Goal: Task Accomplishment & Management: Manage account settings

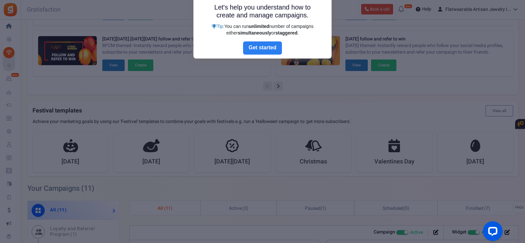
click at [259, 51] on link "Next" at bounding box center [262, 47] width 39 height 13
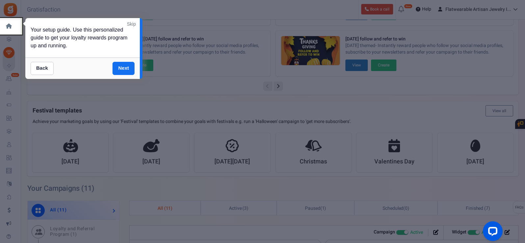
click at [132, 24] on link "Skip" at bounding box center [131, 24] width 9 height 7
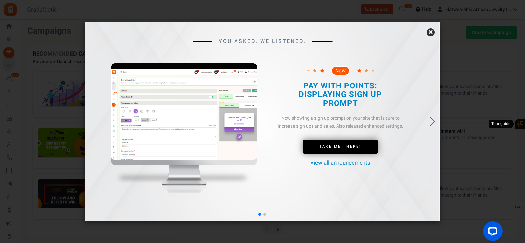
click at [430, 31] on link "×" at bounding box center [431, 32] width 8 height 8
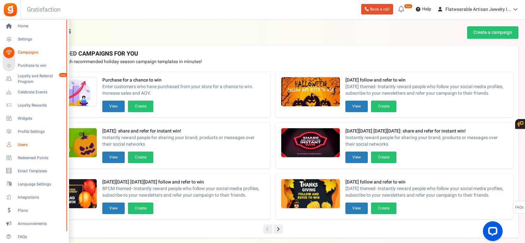
click at [31, 148] on link "Users" at bounding box center [34, 144] width 63 height 11
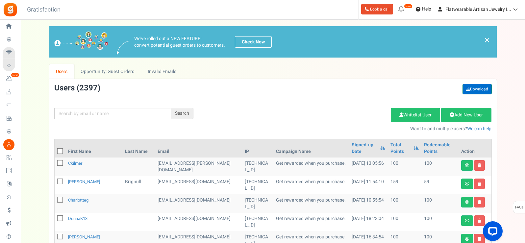
click at [480, 88] on link "Download" at bounding box center [477, 89] width 29 height 11
click at [127, 73] on link "Opportunity: Guest Orders" at bounding box center [107, 71] width 67 height 15
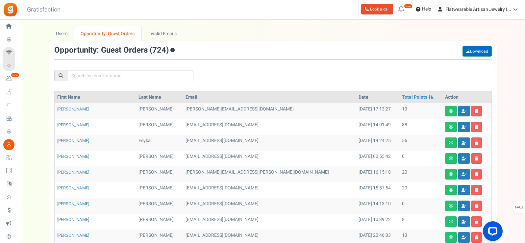
click at [476, 54] on link "Download" at bounding box center [477, 51] width 29 height 11
click at [168, 34] on link "Invalid Emails" at bounding box center [163, 33] width 42 height 15
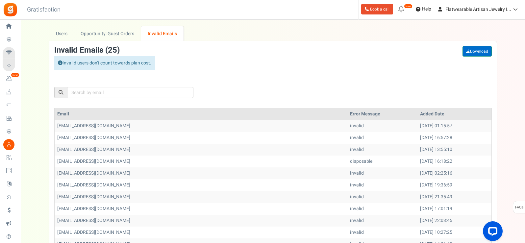
click at [483, 50] on link "Download" at bounding box center [477, 51] width 29 height 11
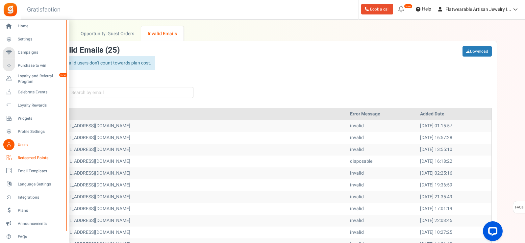
click at [31, 162] on link "Redeemed Points" at bounding box center [34, 157] width 63 height 11
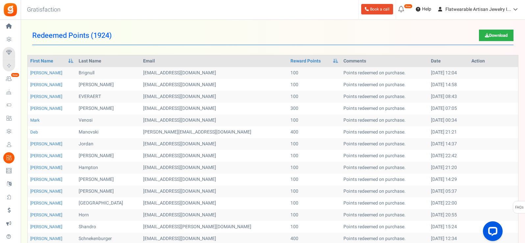
click at [488, 35] on link "Download" at bounding box center [496, 36] width 35 height 12
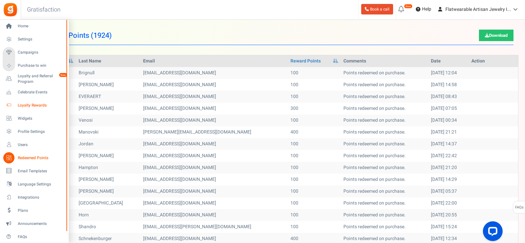
click at [44, 100] on link "Loyalty Rewards" at bounding box center [34, 105] width 63 height 11
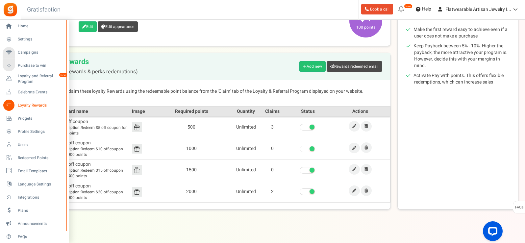
scroll to position [118, 0]
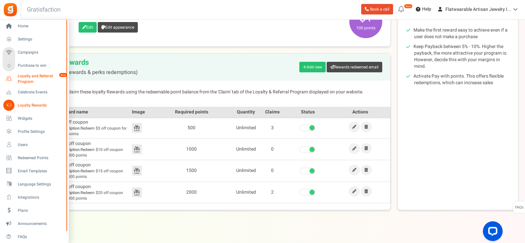
click at [23, 78] on span "Loyalty and Referral Program" at bounding box center [42, 78] width 48 height 11
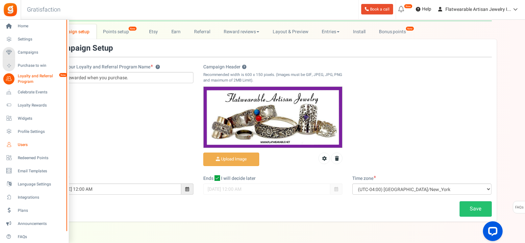
click at [35, 142] on span "Users" at bounding box center [41, 145] width 46 height 6
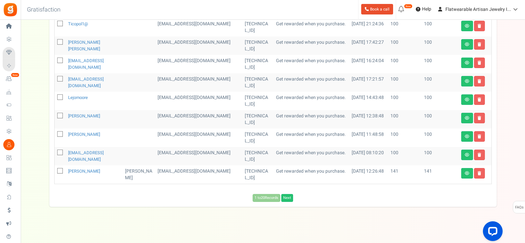
scroll to position [346, 0]
